Goal: Transaction & Acquisition: Book appointment/travel/reservation

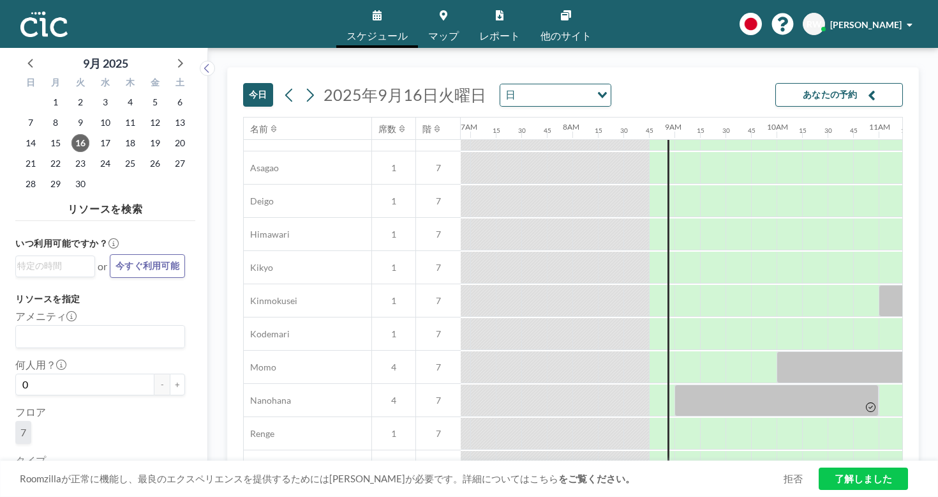
scroll to position [421, 705]
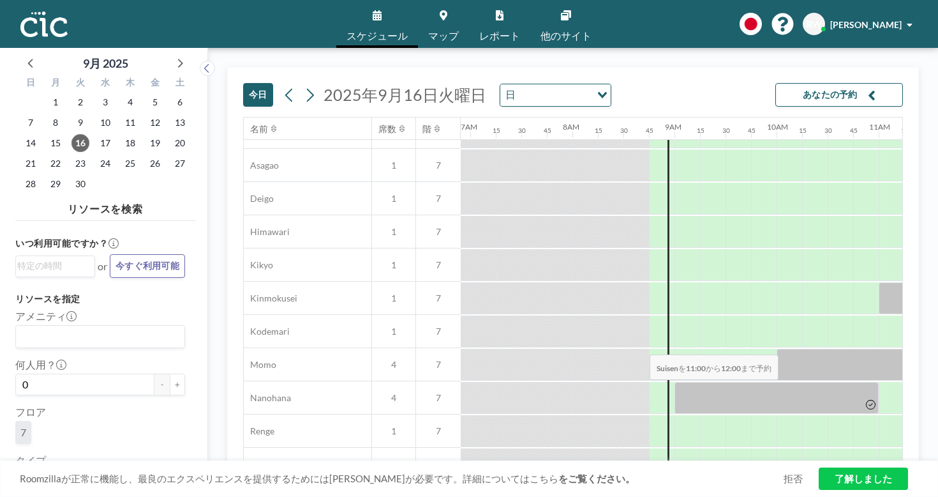
drag, startPoint x: 589, startPoint y: 330, endPoint x: 646, endPoint y: 324, distance: 57.7
click at [879, 481] on div at bounding box center [930, 497] width 102 height 32
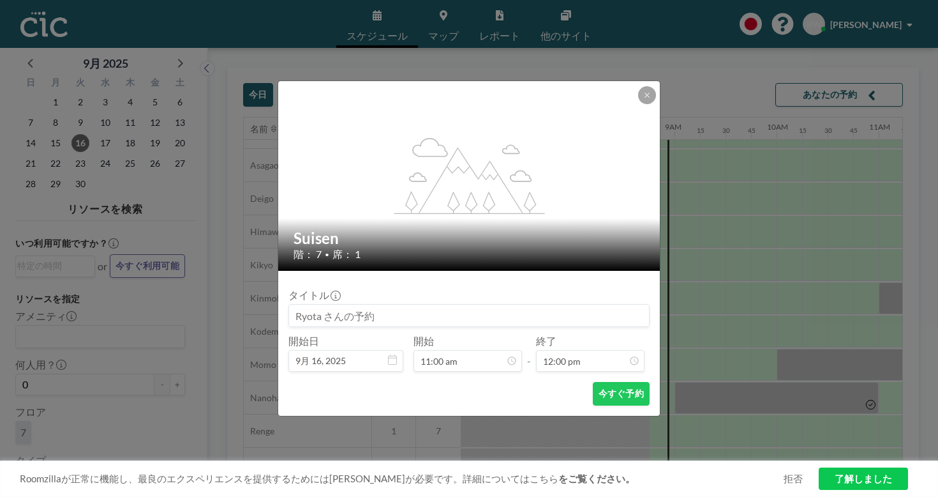
scroll to position [978, 0]
click at [593, 382] on button "今すぐ予約" at bounding box center [621, 394] width 57 height 24
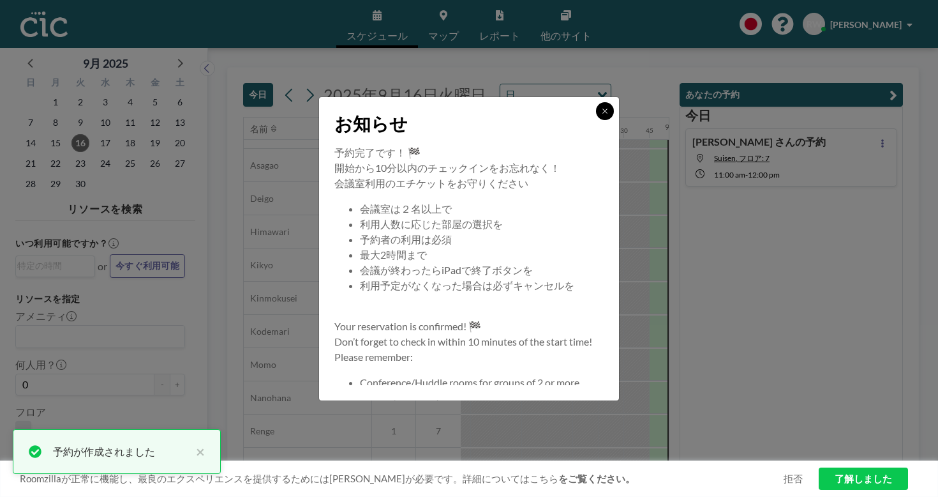
click at [596, 120] on button at bounding box center [605, 111] width 18 height 18
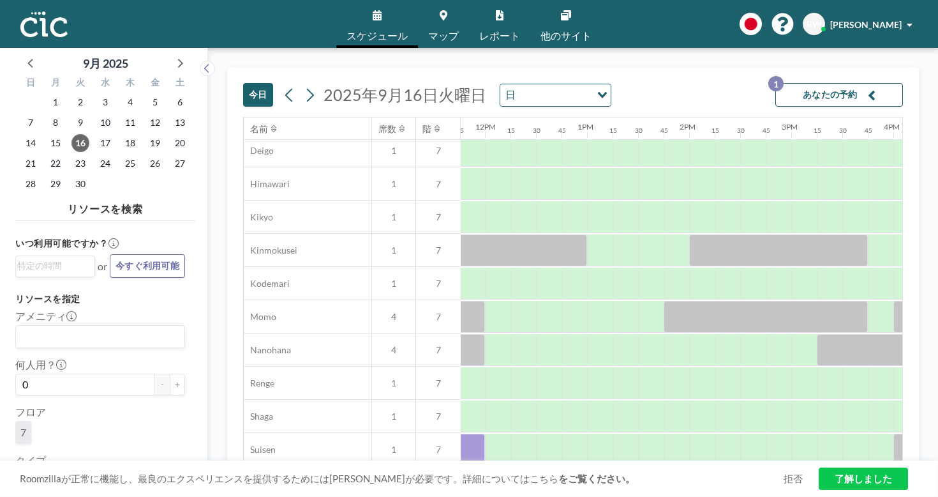
scroll to position [469, 1202]
drag, startPoint x: 573, startPoint y: 304, endPoint x: 701, endPoint y: 303, distance: 128.9
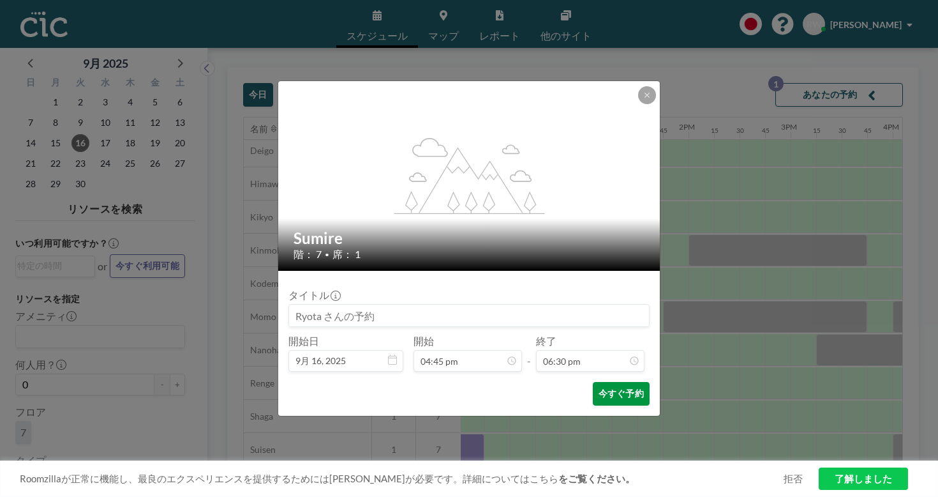
click at [599, 382] on button "今すぐ予約" at bounding box center [621, 394] width 57 height 24
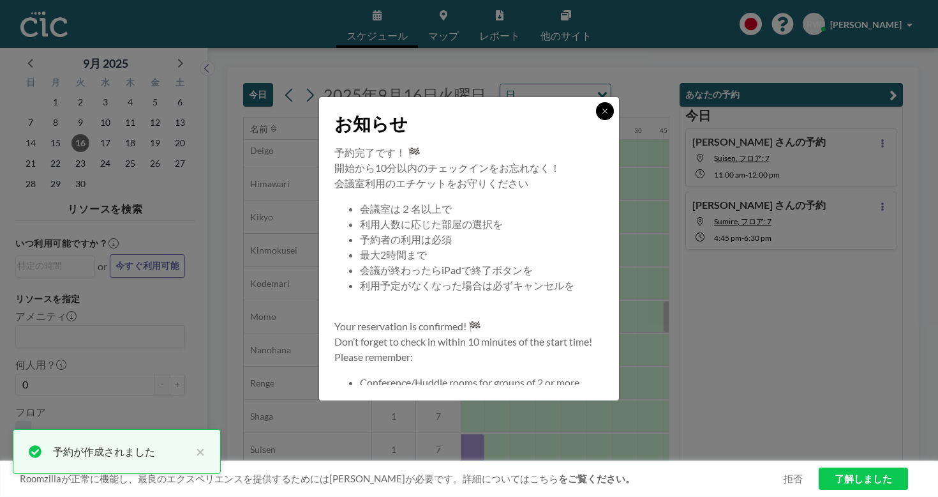
click at [601, 115] on icon at bounding box center [605, 111] width 8 height 8
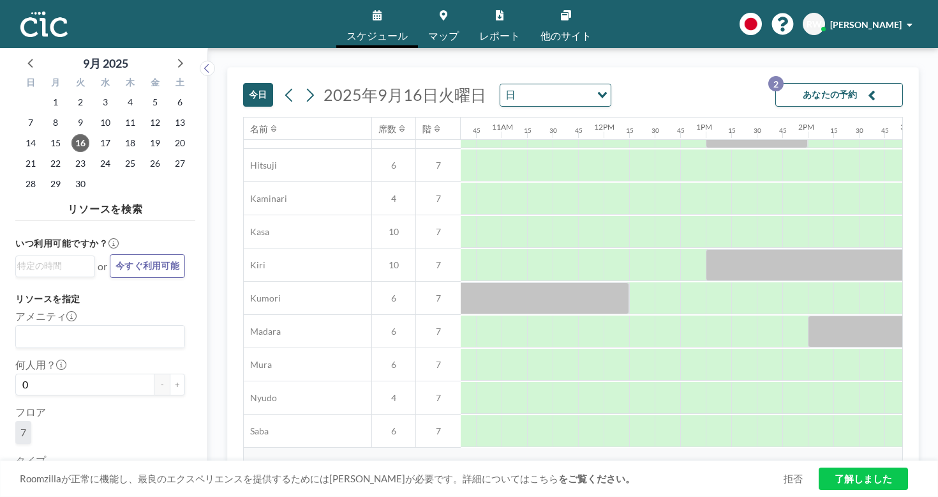
scroll to position [0, 1083]
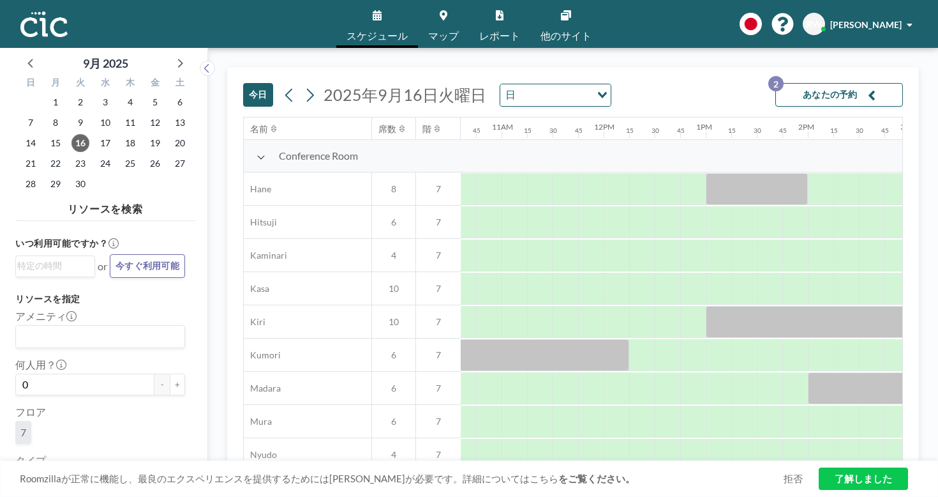
click at [860, 478] on link "了解しました" at bounding box center [863, 478] width 89 height 22
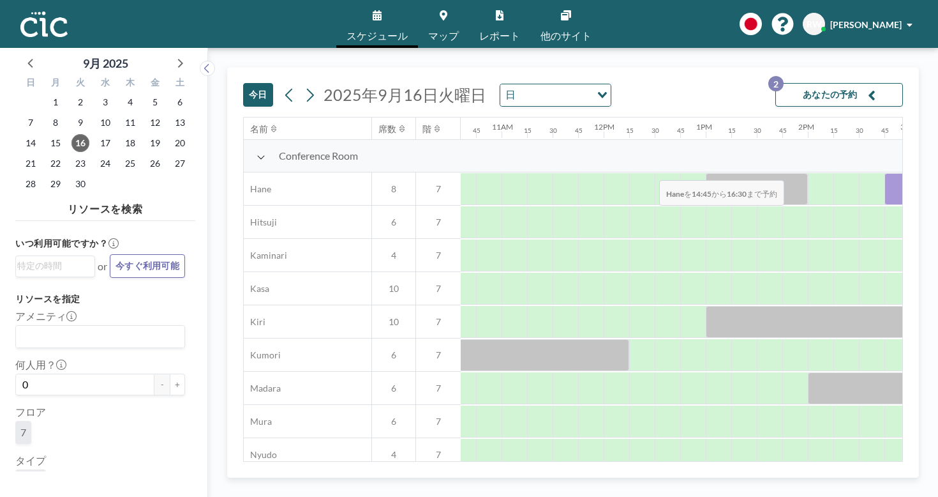
drag, startPoint x: 534, startPoint y: 156, endPoint x: 656, endPoint y: 150, distance: 121.4
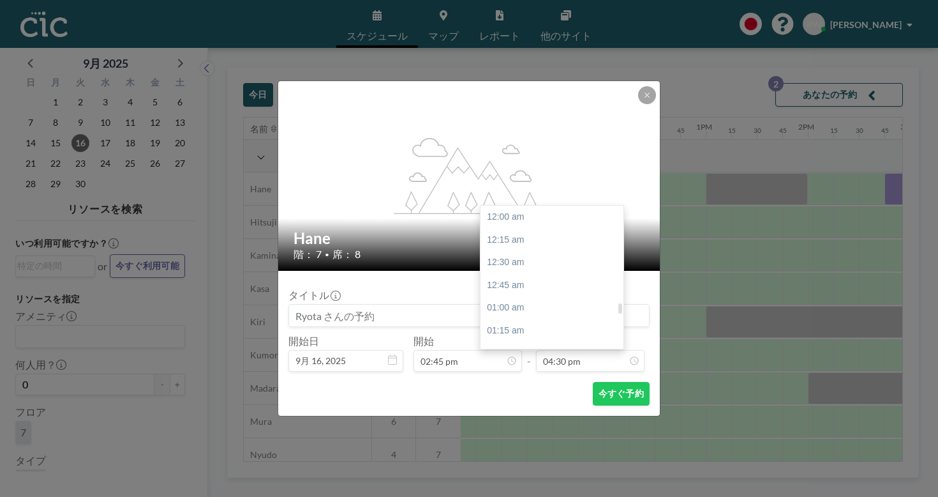
scroll to position [1345, 0]
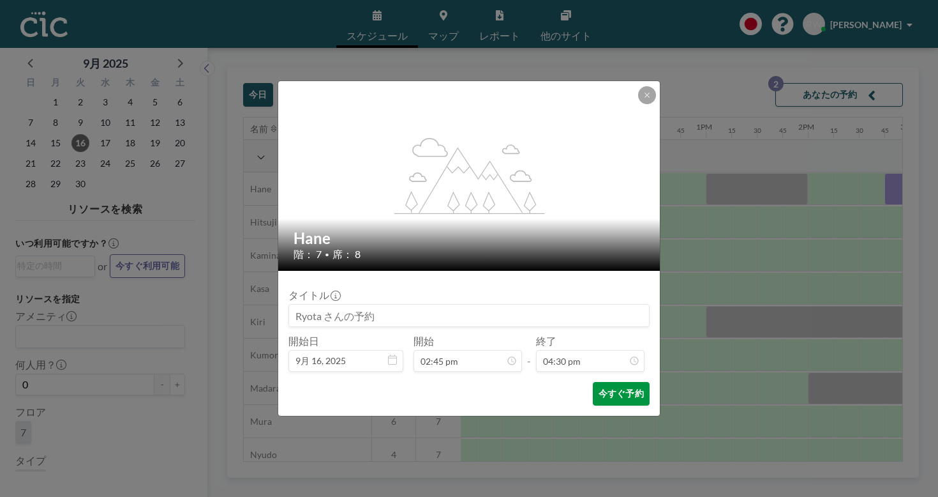
click at [593, 382] on button "今すぐ予約" at bounding box center [621, 394] width 57 height 24
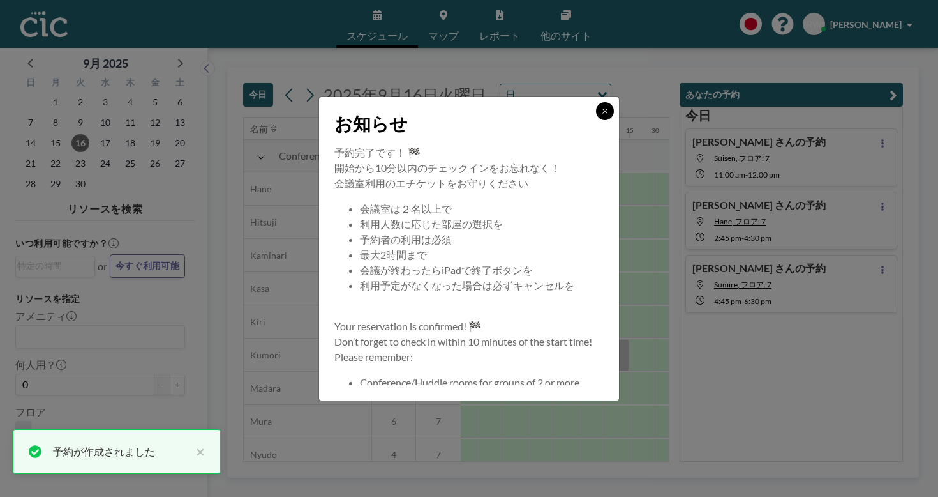
click at [601, 115] on icon at bounding box center [605, 111] width 8 height 8
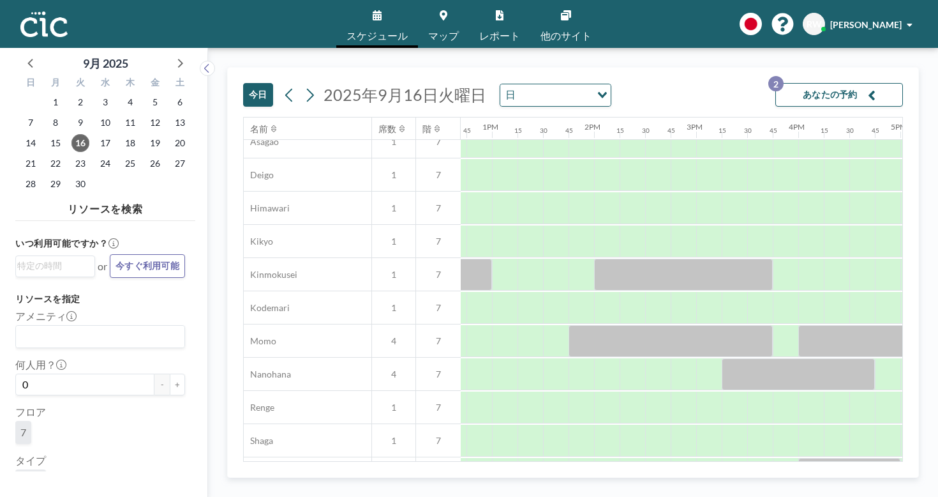
scroll to position [445, 1300]
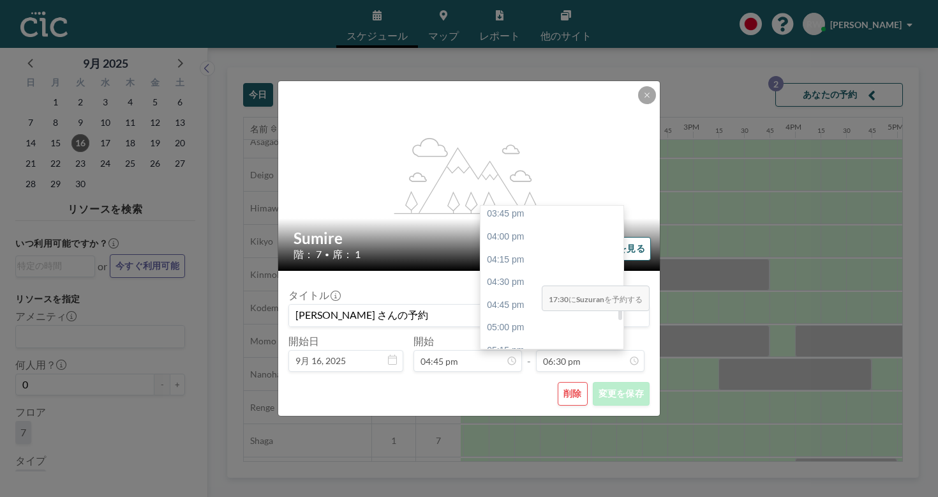
scroll to position [1434, 0]
click at [537, 408] on div "06:00 pm" at bounding box center [552, 419] width 143 height 23
type input "06:00 pm"
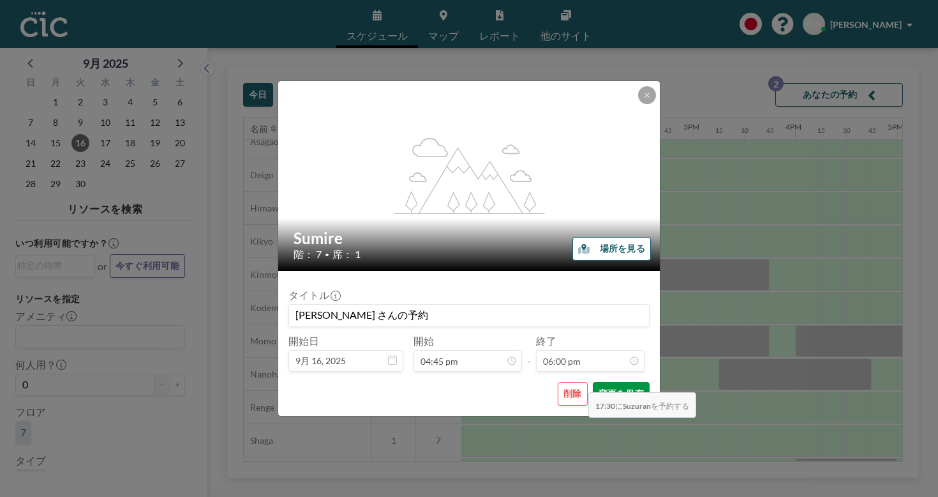
click at [593, 382] on button "変更を保存" at bounding box center [621, 394] width 57 height 24
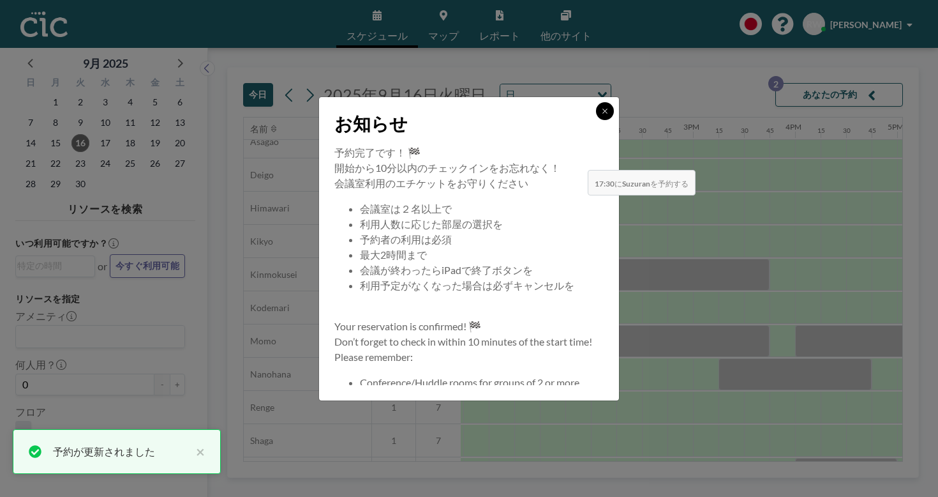
click at [596, 120] on button at bounding box center [605, 111] width 18 height 18
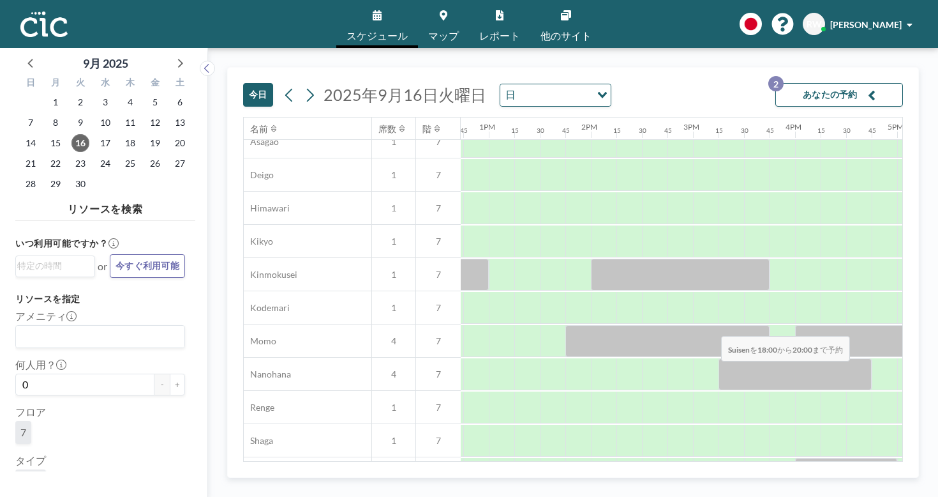
drag, startPoint x: 573, startPoint y: 311, endPoint x: 717, endPoint y: 306, distance: 145.0
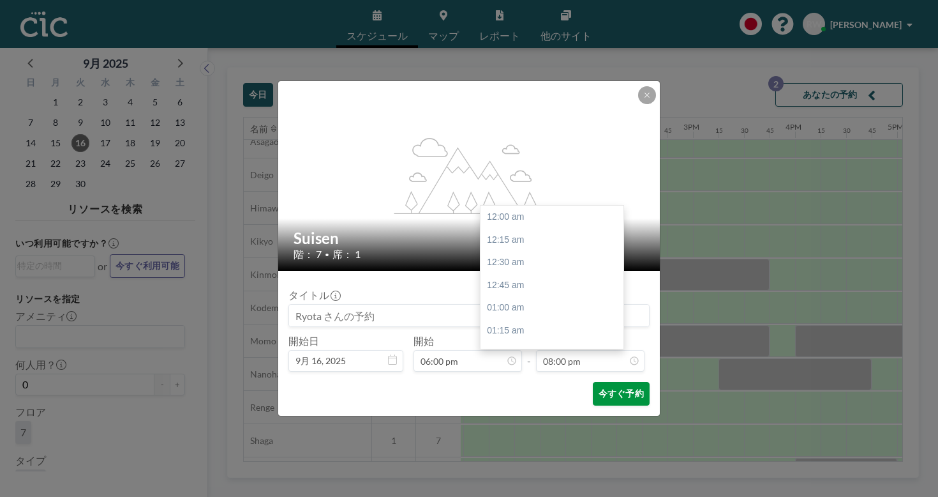
scroll to position [1630, 0]
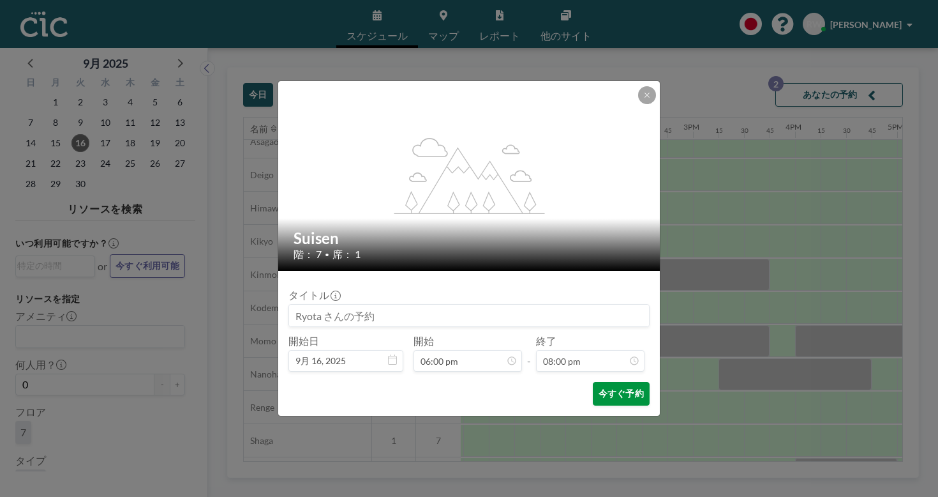
click at [593, 382] on button "今すぐ予約" at bounding box center [621, 394] width 57 height 24
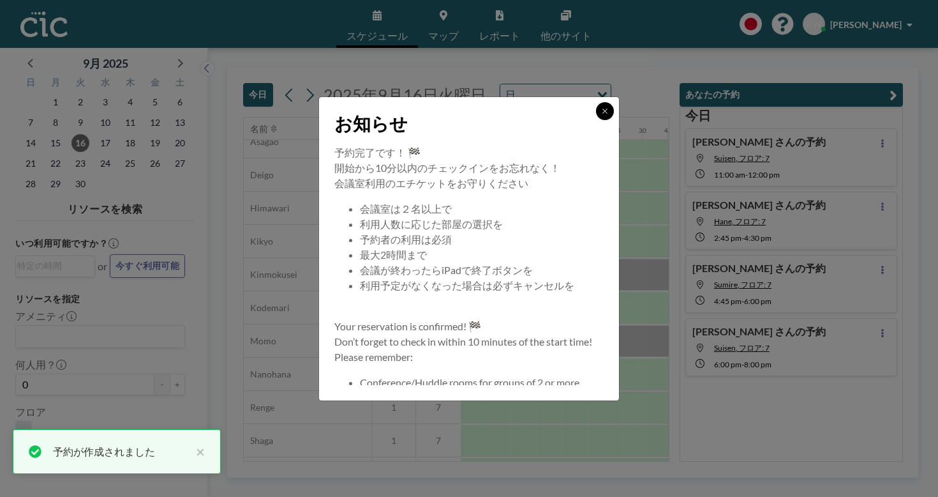
click at [596, 120] on button at bounding box center [605, 111] width 18 height 18
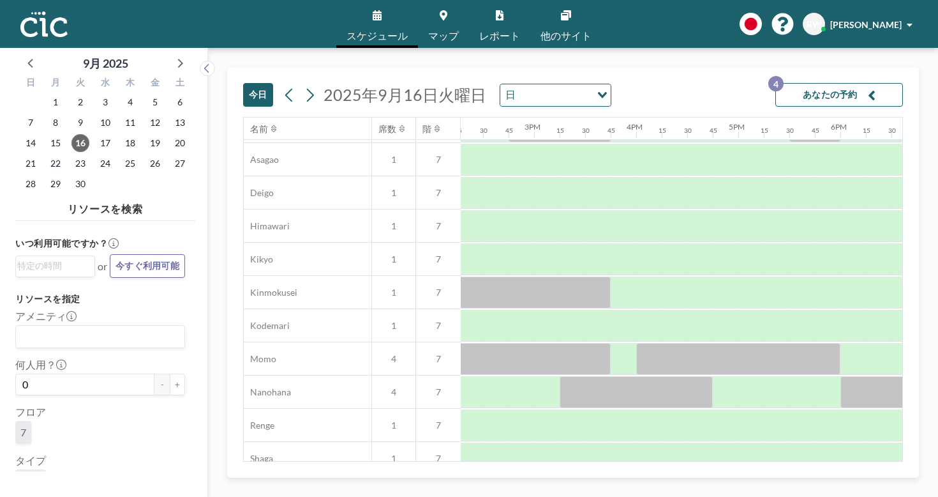
scroll to position [433, 1459]
